Goal: Book appointment/travel/reservation

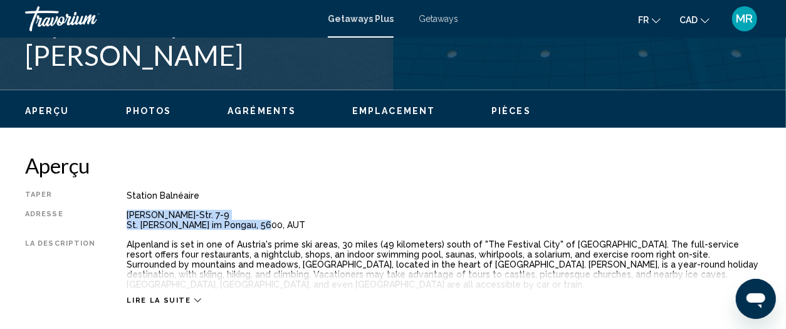
scroll to position [562, 0]
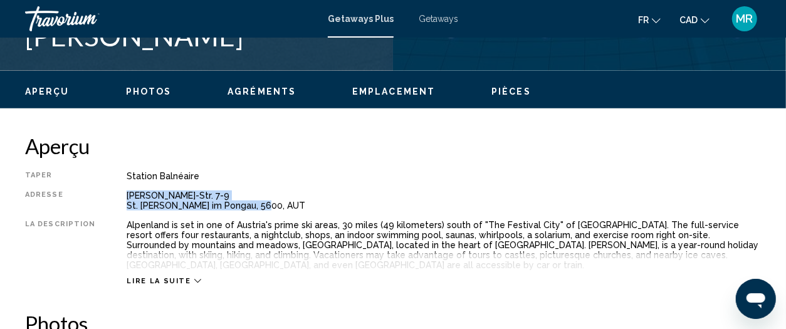
click at [434, 16] on span "Getaways" at bounding box center [437, 19] width 39 height 10
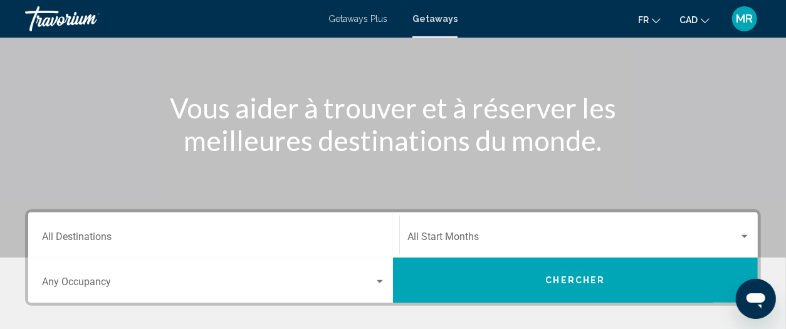
scroll to position [235, 0]
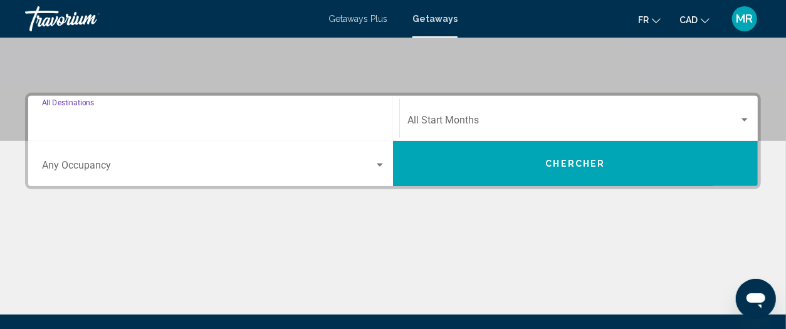
click at [117, 125] on input "Destination All Destinations" at bounding box center [213, 122] width 343 height 11
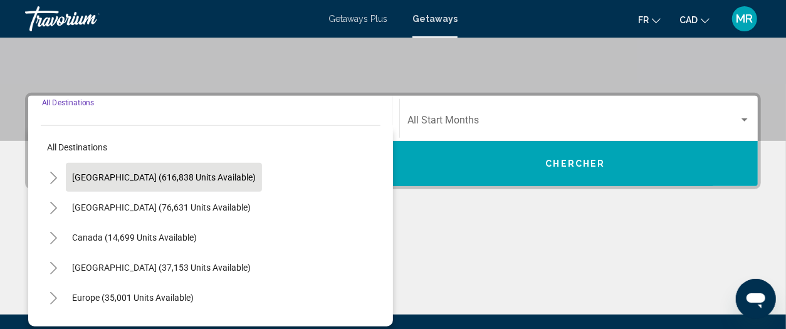
scroll to position [286, 0]
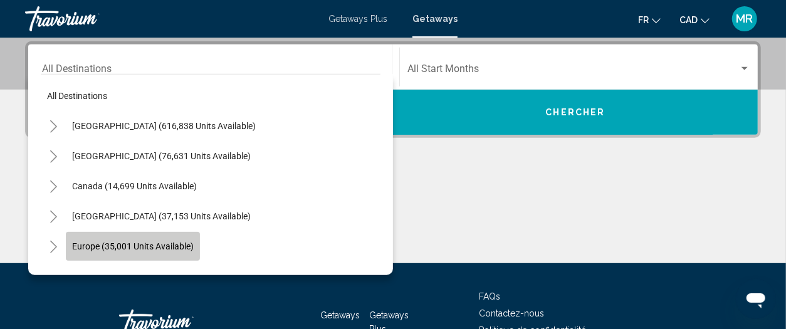
click at [177, 246] on span "Europe (35,001 units available)" at bounding box center [133, 246] width 122 height 10
type input "**********"
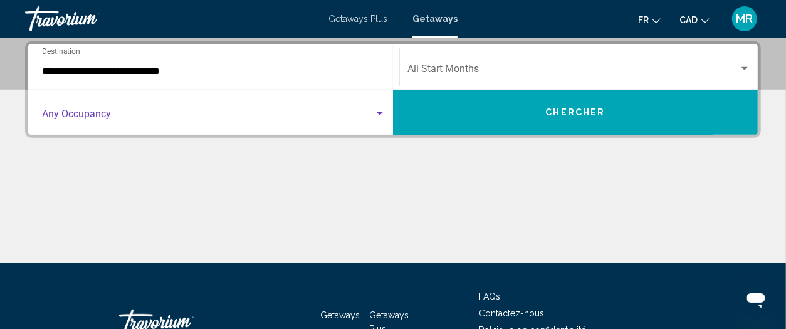
click at [370, 112] on span "Search widget" at bounding box center [208, 116] width 332 height 11
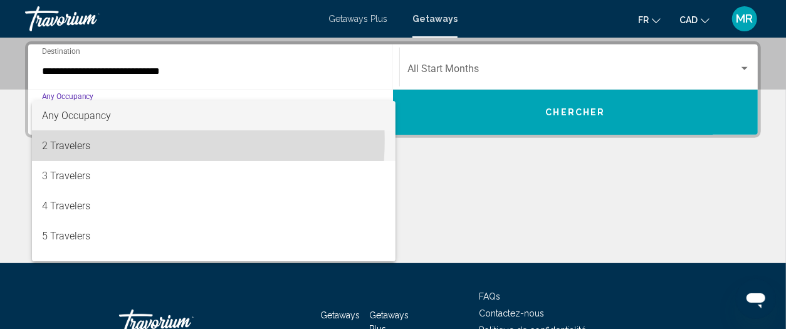
click at [85, 139] on span "2 Travelers" at bounding box center [214, 146] width 344 height 30
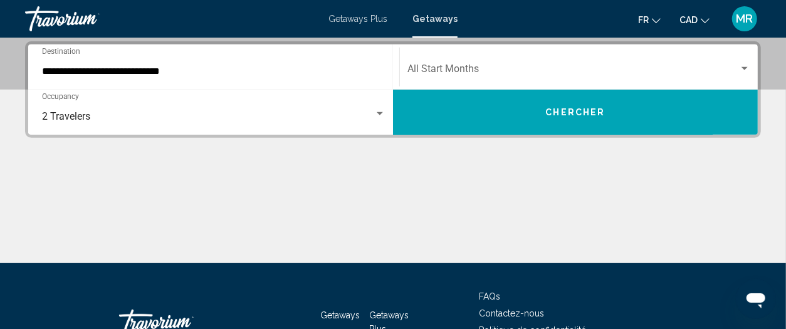
click at [519, 61] on div "Start Month All Start Months" at bounding box center [578, 67] width 343 height 39
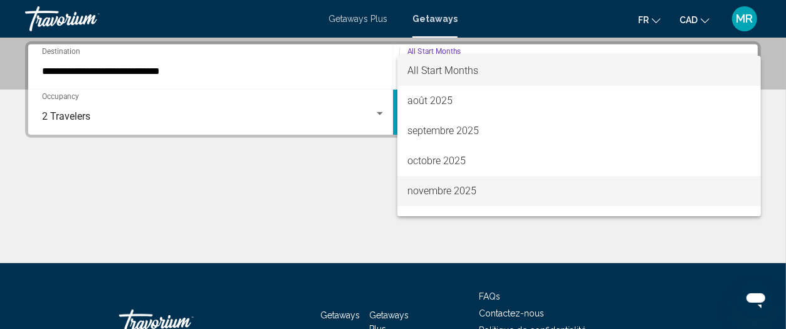
click at [507, 185] on span "novembre 2025" at bounding box center [578, 191] width 343 height 30
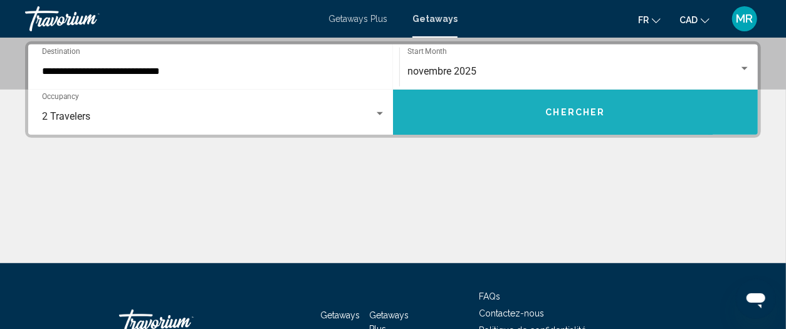
click at [574, 114] on span "Chercher" at bounding box center [576, 113] width 60 height 10
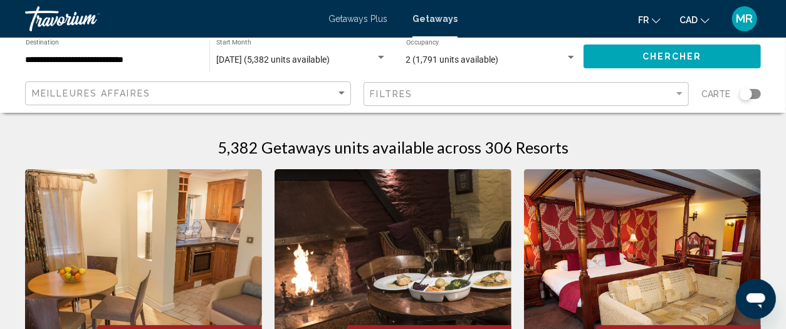
click at [752, 91] on div "Search widget" at bounding box center [749, 94] width 21 height 10
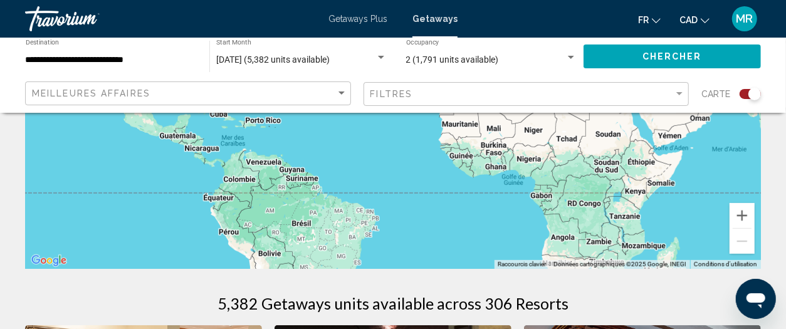
scroll to position [234, 0]
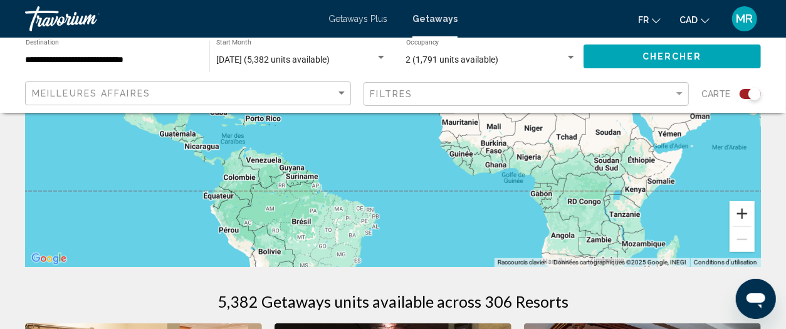
click at [741, 212] on button "Zoom avant" at bounding box center [741, 213] width 25 height 25
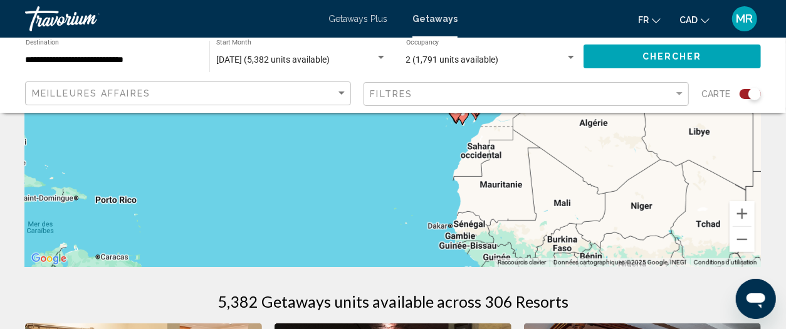
drag, startPoint x: 613, startPoint y: 164, endPoint x: 529, endPoint y: 227, distance: 105.1
click at [544, 251] on div "Pour activer le glissement avec le clavier, appuyez sur Alt+Entrée. Une fois ce…" at bounding box center [392, 79] width 735 height 376
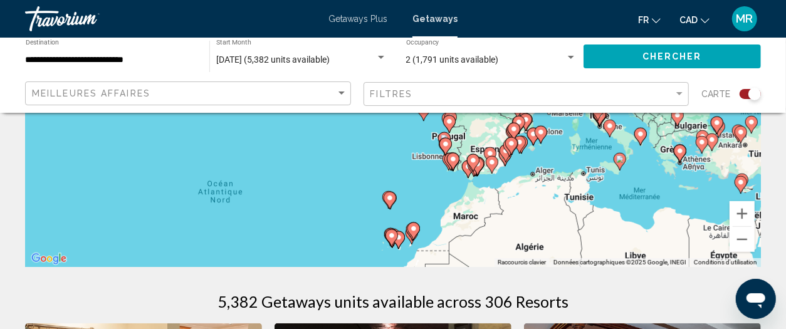
drag, startPoint x: 568, startPoint y: 176, endPoint x: 548, endPoint y: 237, distance: 64.2
click at [549, 235] on div "Pour activer le glissement avec le clavier, appuyez sur Alt+Entrée. Une fois ce…" at bounding box center [392, 79] width 735 height 376
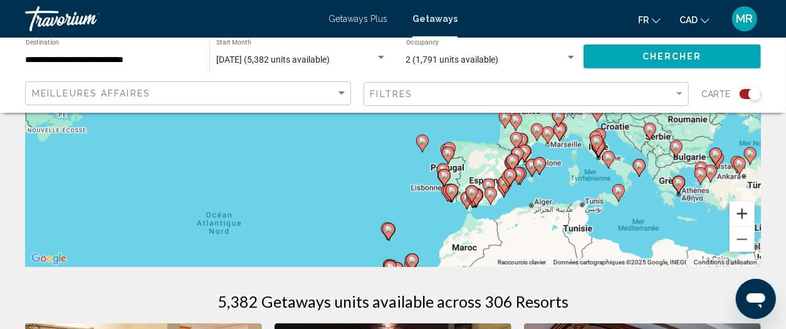
click at [743, 212] on button "Zoom avant" at bounding box center [741, 213] width 25 height 25
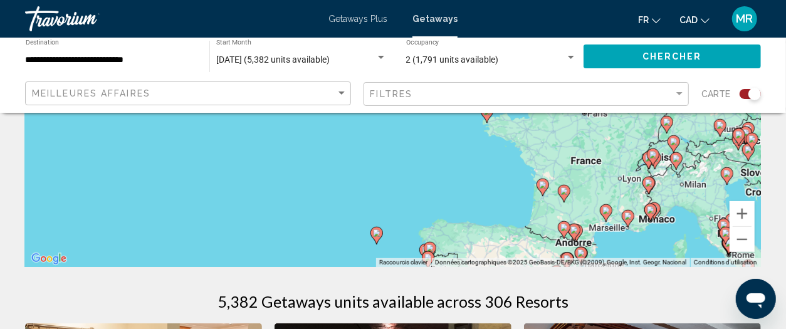
drag, startPoint x: 670, startPoint y: 175, endPoint x: 524, endPoint y: 209, distance: 150.0
click at [524, 209] on div "Pour activer le glissement avec le clavier, appuyez sur Alt+Entrée. Une fois ce…" at bounding box center [392, 79] width 735 height 376
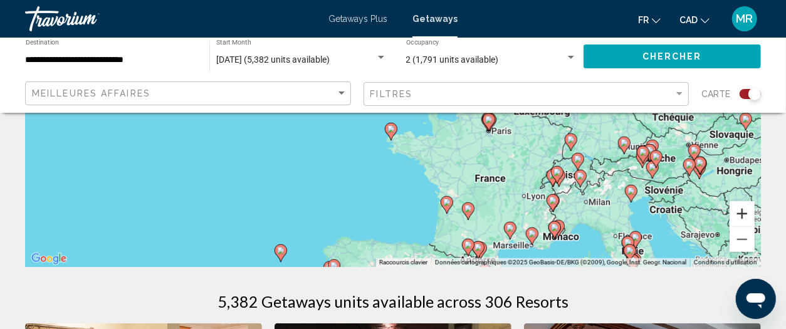
click at [741, 211] on button "Zoom avant" at bounding box center [741, 213] width 25 height 25
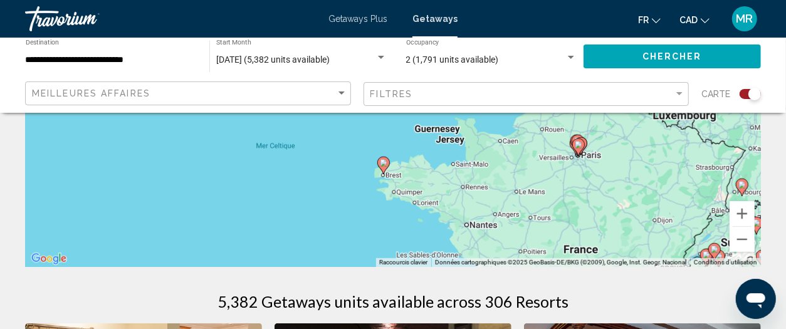
drag, startPoint x: 630, startPoint y: 212, endPoint x: 606, endPoint y: 132, distance: 84.3
click at [606, 132] on div "Pour activer le glissement avec le clavier, appuyez sur Alt+Entrée. Une fois ce…" at bounding box center [392, 79] width 735 height 376
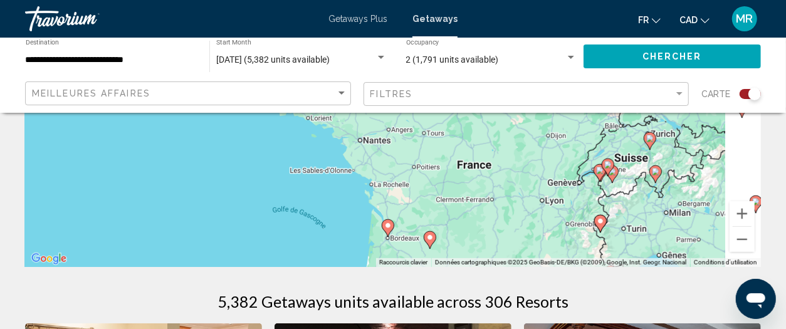
drag, startPoint x: 608, startPoint y: 208, endPoint x: 521, endPoint y: 190, distance: 88.3
click at [521, 190] on div "Pour activer le glissement avec le clavier, appuyez sur Alt+Entrée. Une fois ce…" at bounding box center [392, 79] width 735 height 376
